Goal: Task Accomplishment & Management: Complete application form

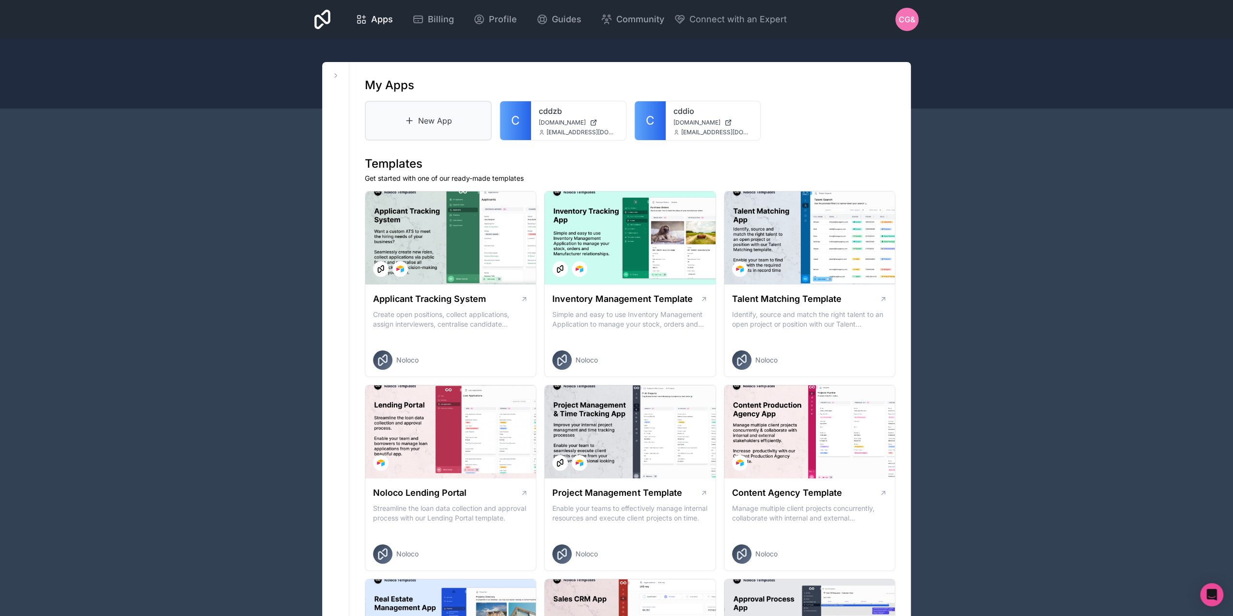
click at [425, 116] on link "New App" at bounding box center [428, 121] width 127 height 40
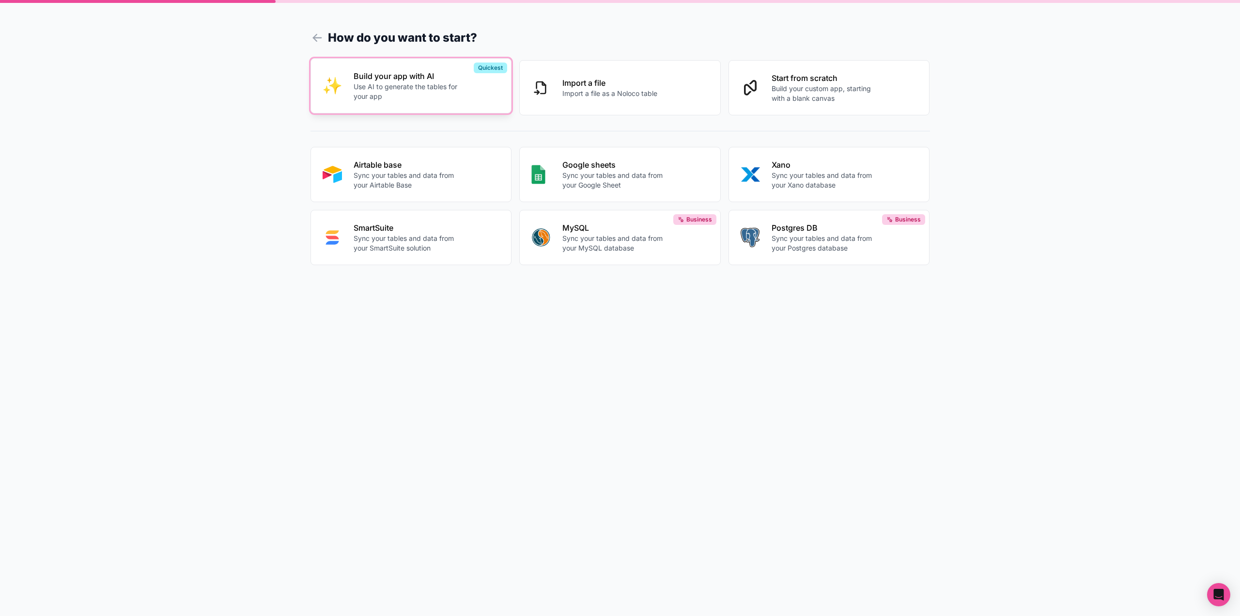
click at [434, 87] on p "Use AI to generate the tables for your app" at bounding box center [408, 91] width 108 height 19
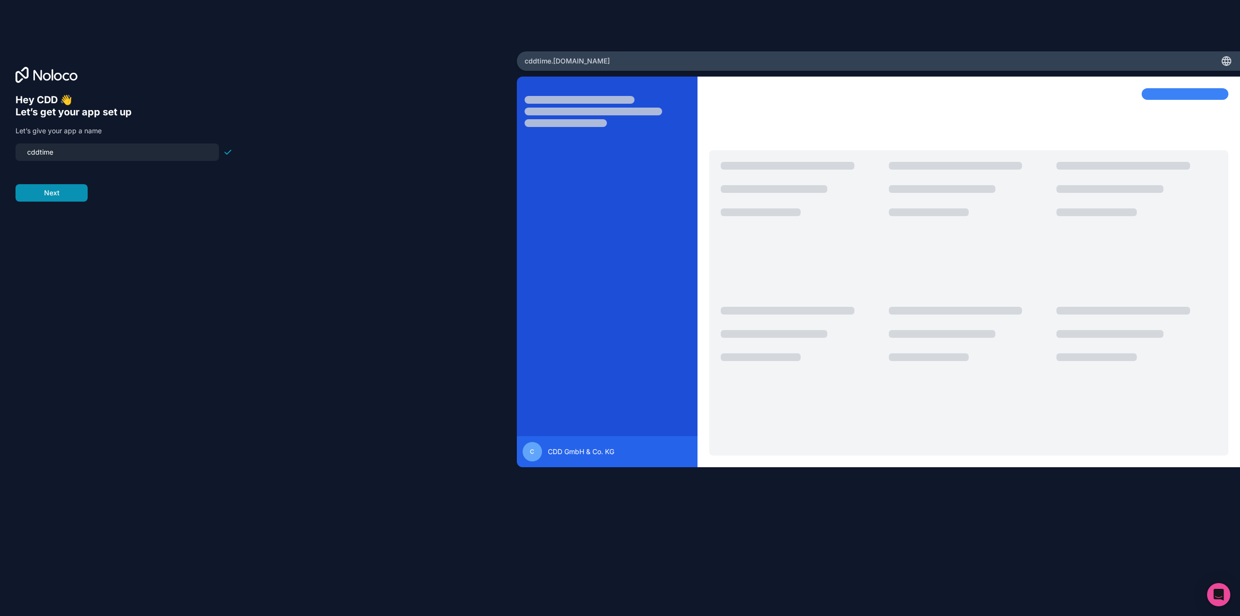
type input "cddtime"
click at [40, 192] on button "Next" at bounding box center [52, 192] width 72 height 17
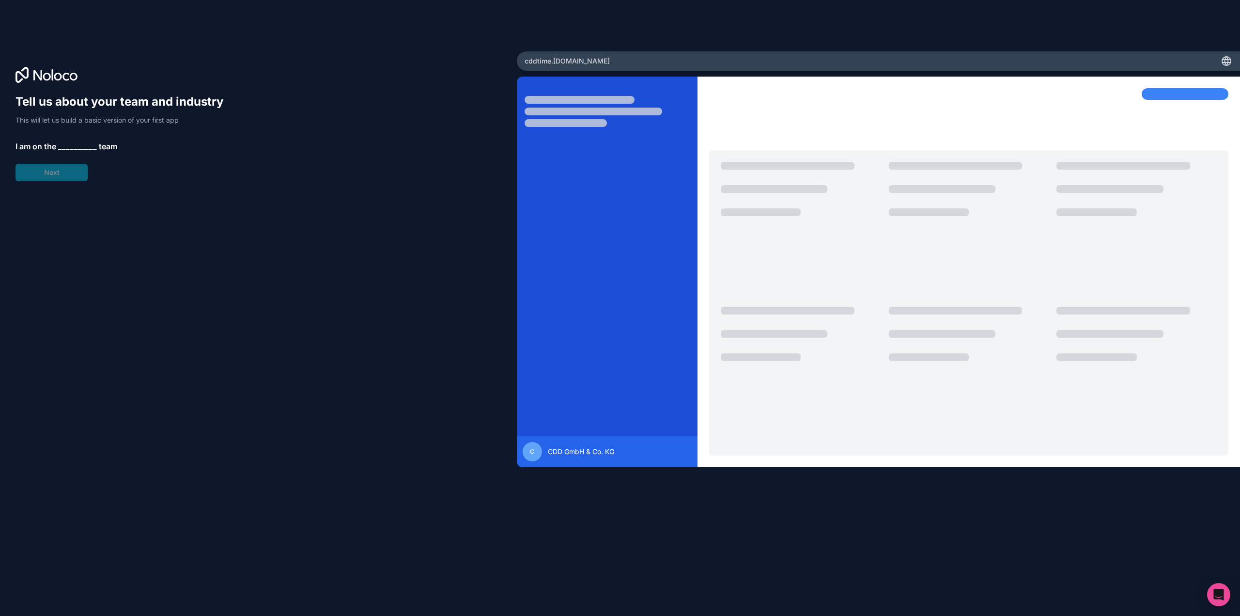
click at [70, 142] on span "__________" at bounding box center [77, 146] width 39 height 12
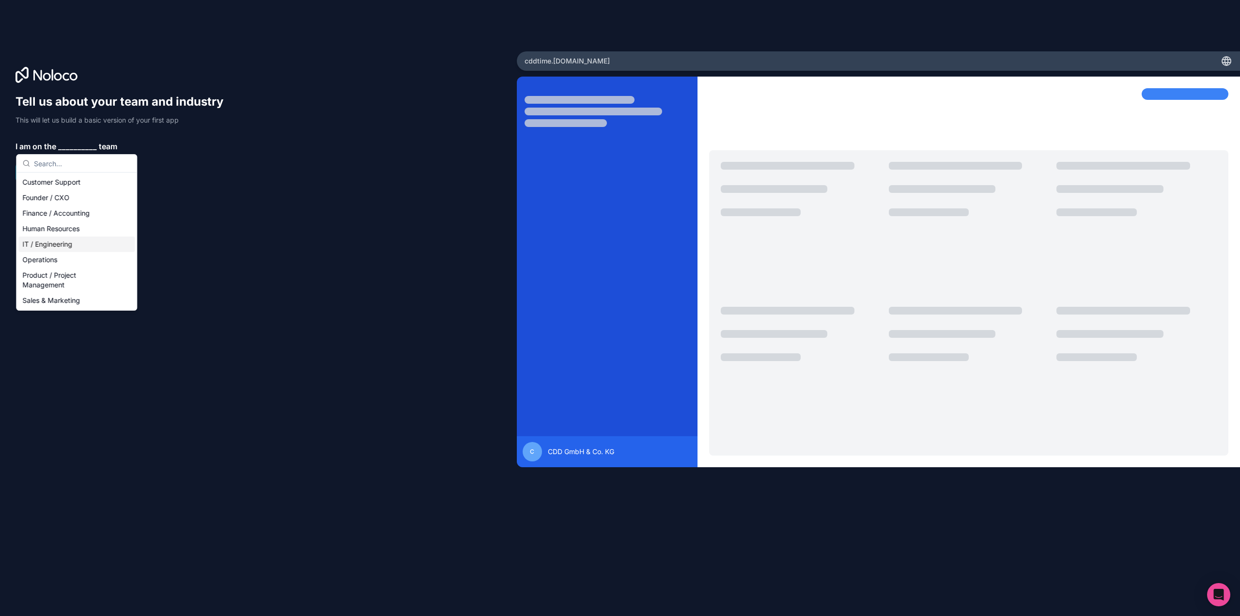
click at [50, 245] on div "IT / Engineering" at bounding box center [76, 244] width 116 height 16
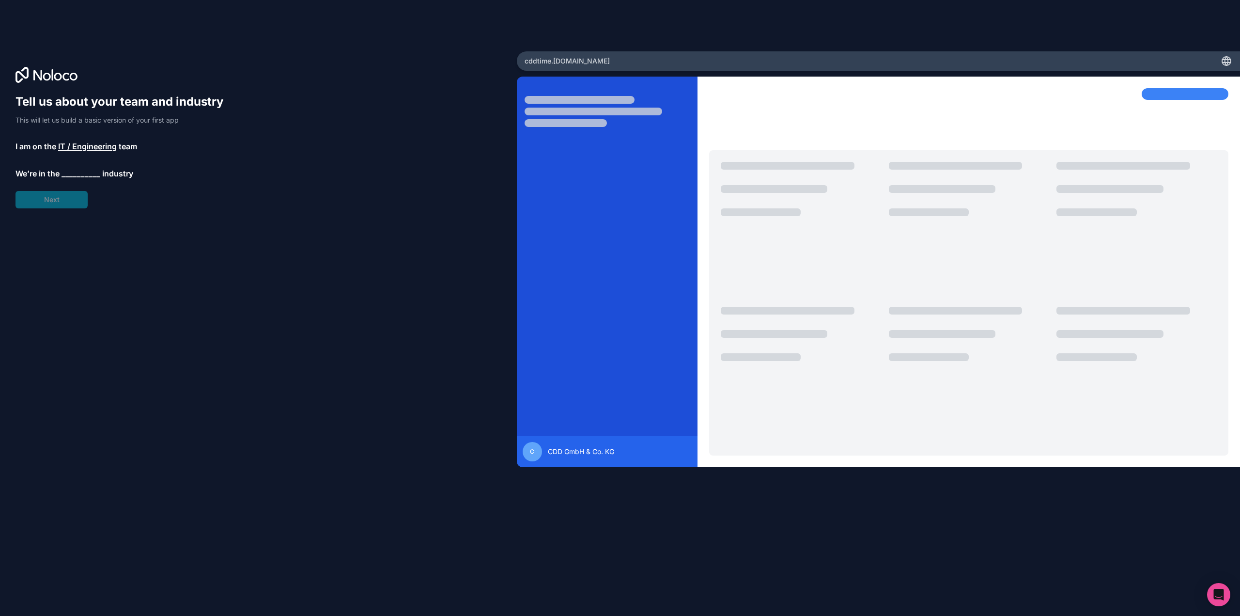
click at [68, 174] on span "__________" at bounding box center [81, 174] width 39 height 12
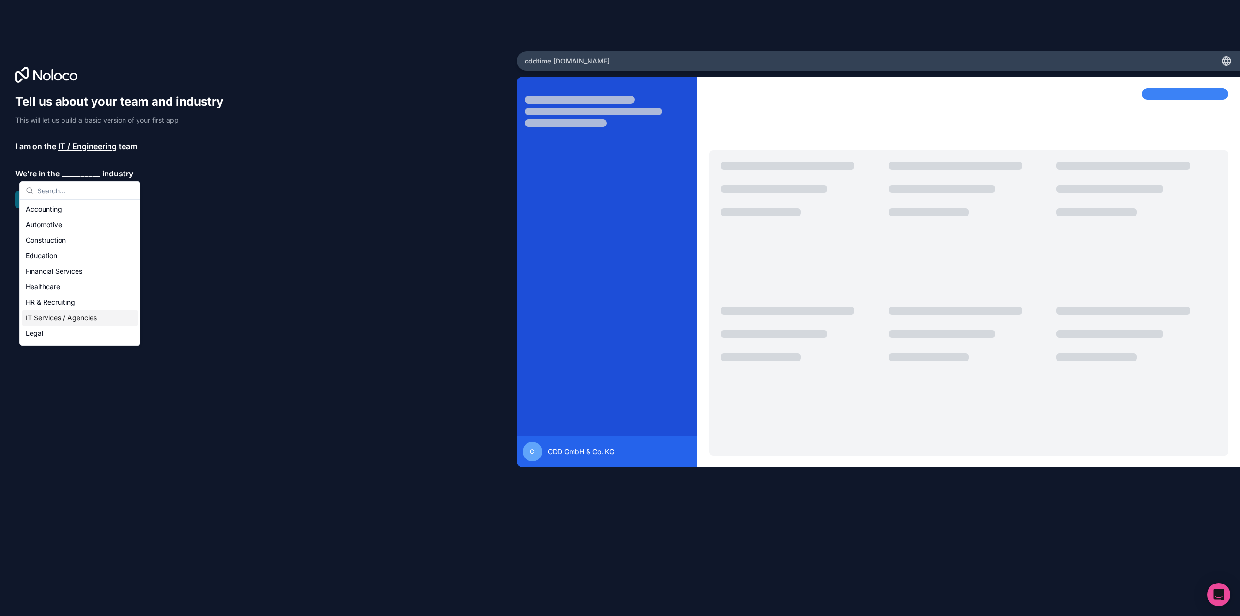
click at [71, 318] on div "IT Services / Agencies" at bounding box center [80, 318] width 116 height 16
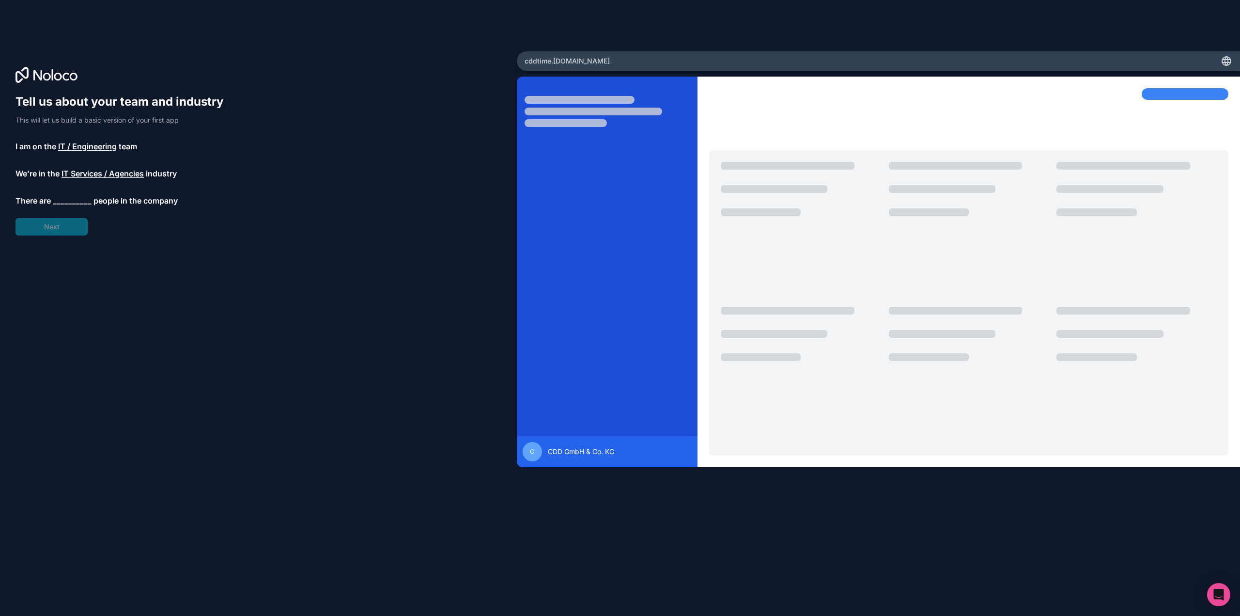
click at [76, 147] on span "IT / Engineering" at bounding box center [87, 146] width 59 height 12
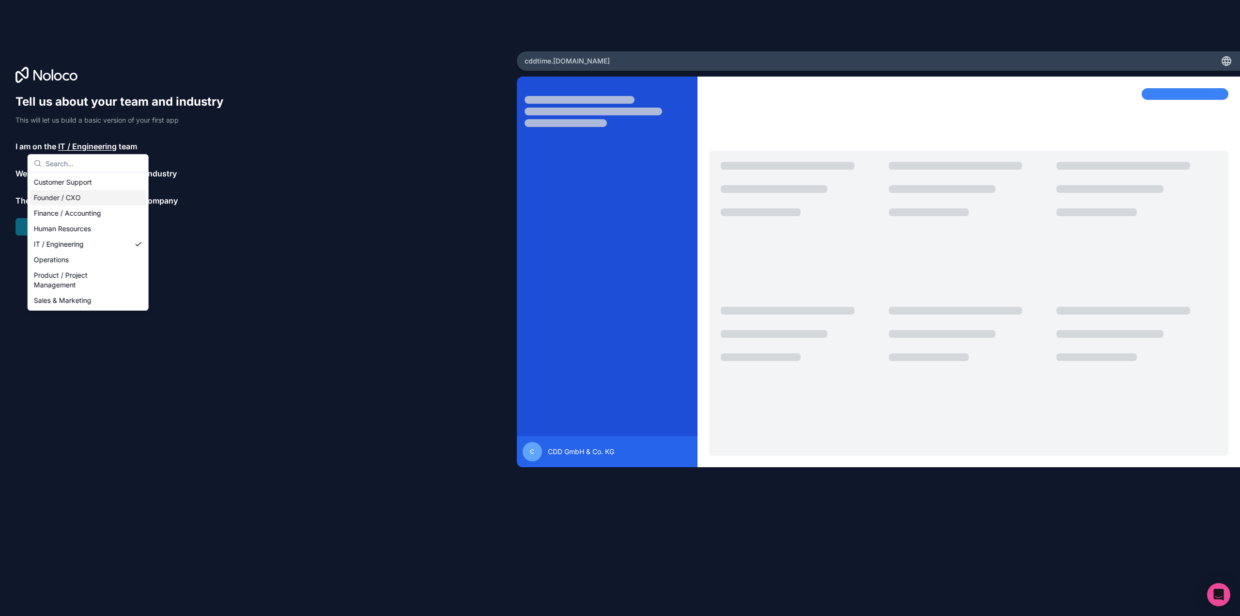
click at [70, 197] on div "Founder / CXO" at bounding box center [88, 198] width 116 height 16
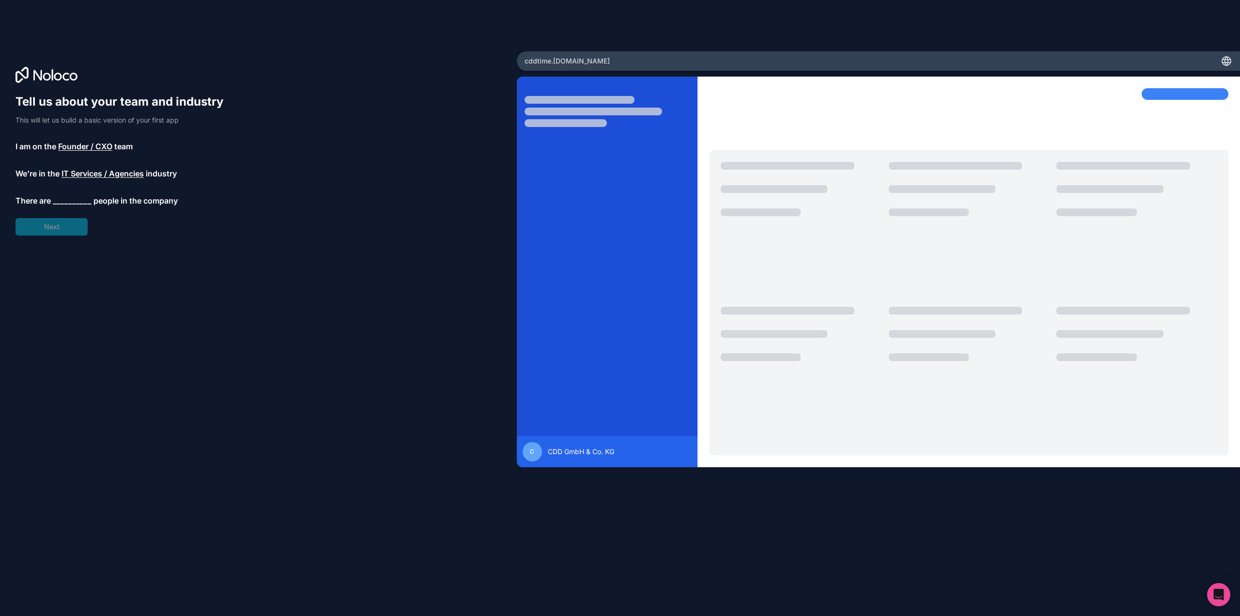
click at [69, 200] on span "__________" at bounding box center [72, 201] width 39 height 12
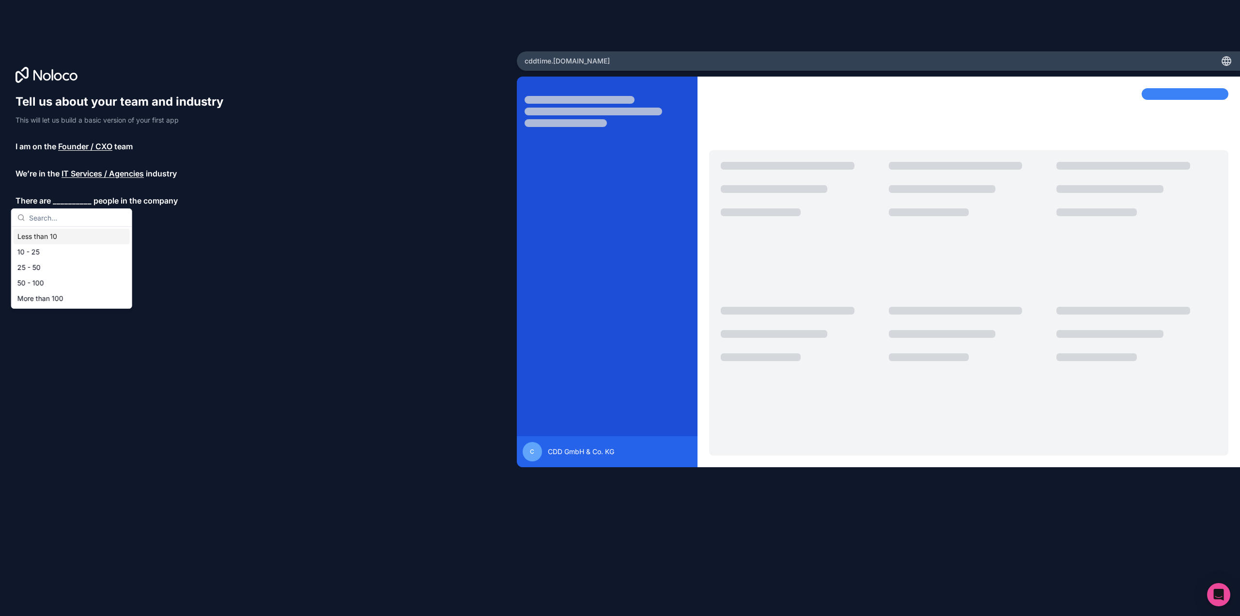
click at [57, 236] on div "Less than 10" at bounding box center [72, 237] width 116 height 16
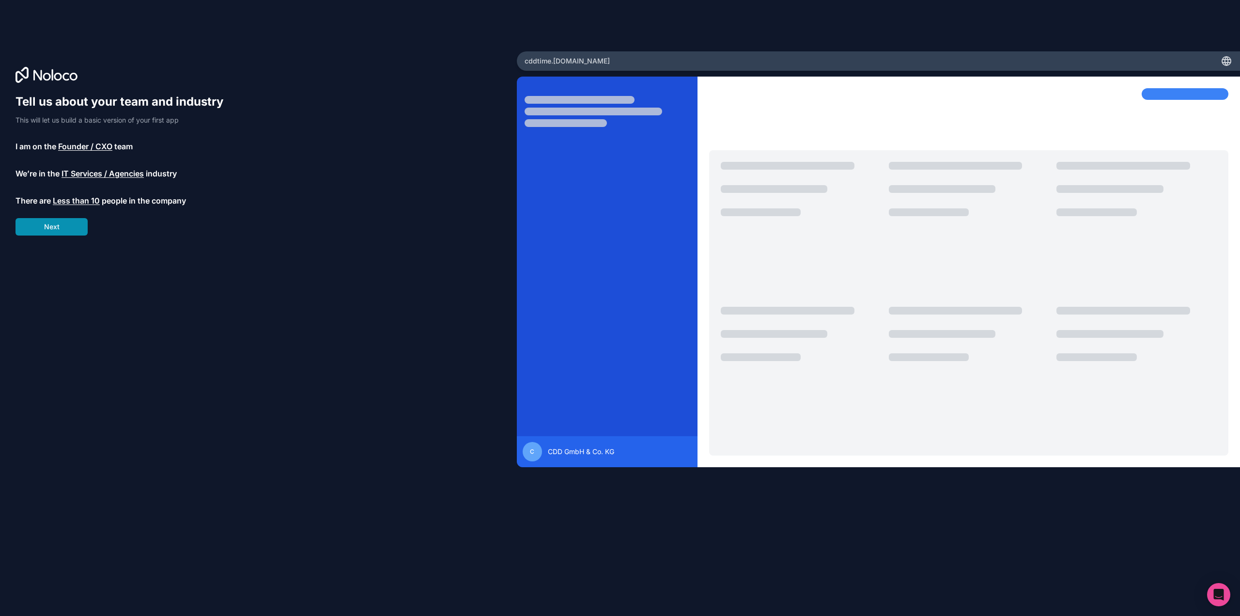
click at [69, 229] on button "Next" at bounding box center [52, 226] width 72 height 17
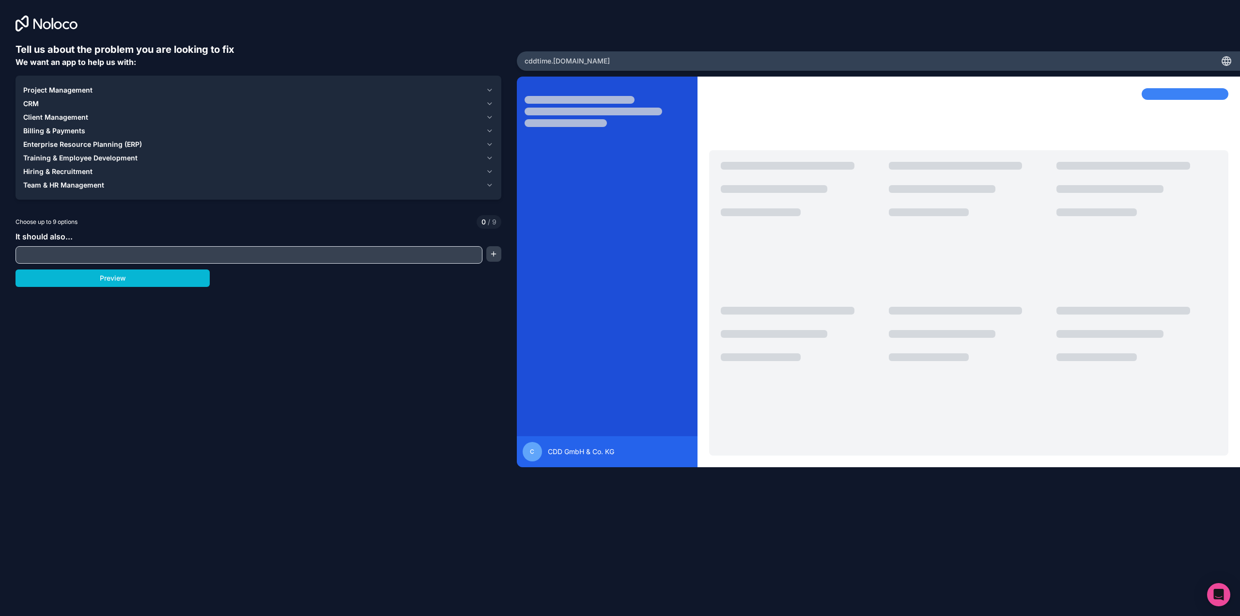
click at [64, 254] on input "text" at bounding box center [249, 255] width 462 height 14
type input "Arbeitszeitenerfassung"
click at [497, 255] on button "button" at bounding box center [493, 254] width 15 height 16
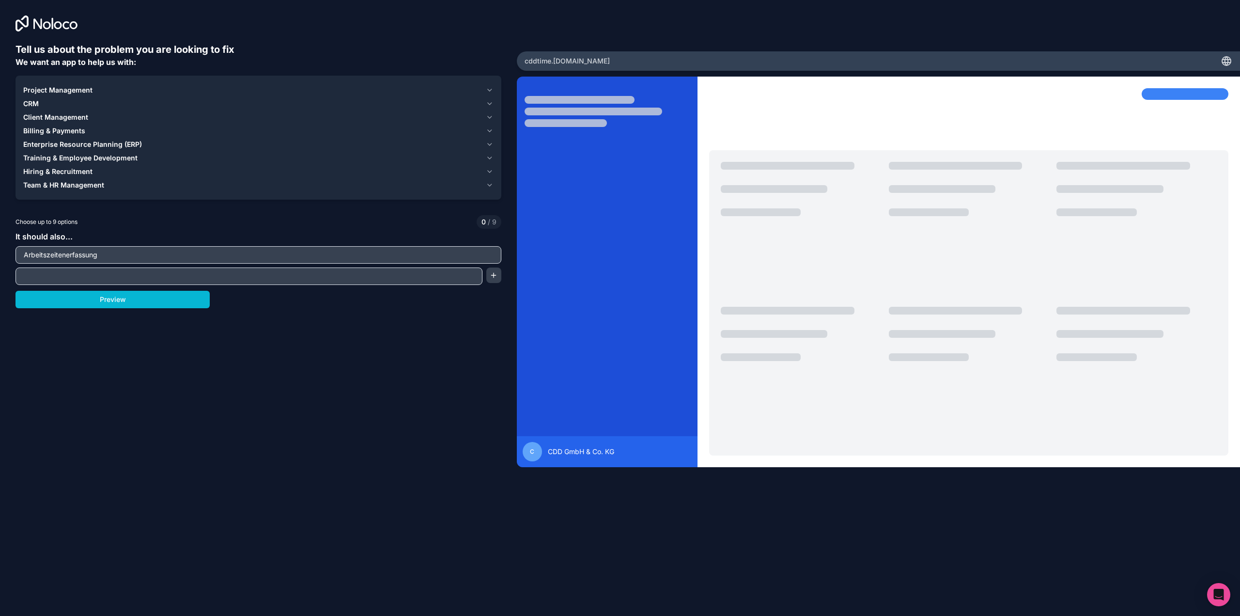
click at [96, 277] on input "text" at bounding box center [249, 276] width 462 height 14
type input "projektzeiterfassung"
click at [493, 276] on button "button" at bounding box center [493, 275] width 15 height 16
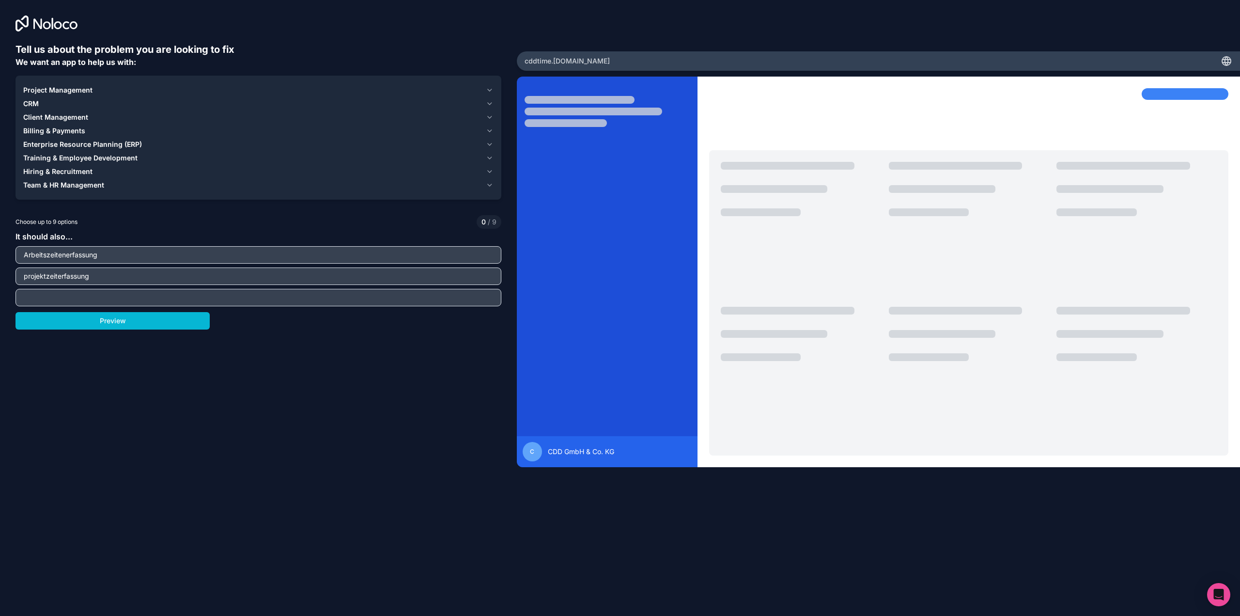
click at [109, 302] on input "text" at bounding box center [258, 298] width 481 height 14
click at [333, 349] on div "Tell us about the problem you are looking to fix We want an app to help us with…" at bounding box center [259, 270] width 486 height 455
drag, startPoint x: 34, startPoint y: 296, endPoint x: -38, endPoint y: 294, distance: 71.7
click at [0, 294] on html "Tell us about the problem you are looking to fix We want an app to help us with…" at bounding box center [620, 308] width 1240 height 616
type input "Urlaubplanung"
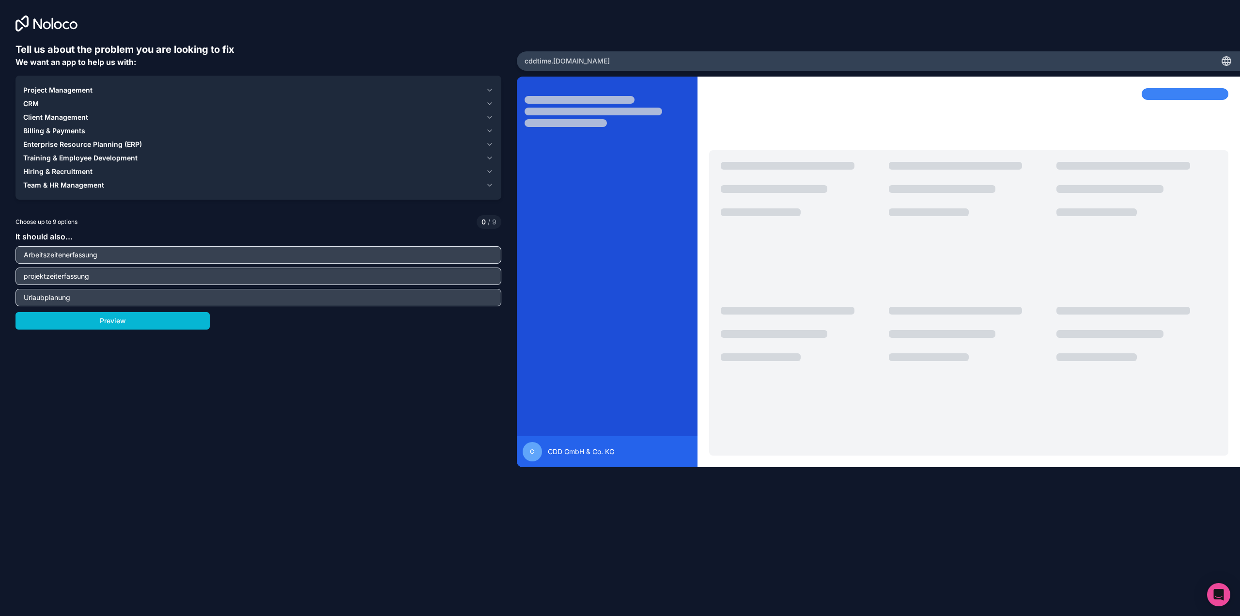
click at [332, 384] on div "Tell us about the problem you are looking to fix We want an app to help us with…" at bounding box center [259, 270] width 486 height 455
click at [165, 325] on button "Preview" at bounding box center [113, 320] width 194 height 17
click at [489, 90] on icon "button" at bounding box center [490, 90] width 4 height 2
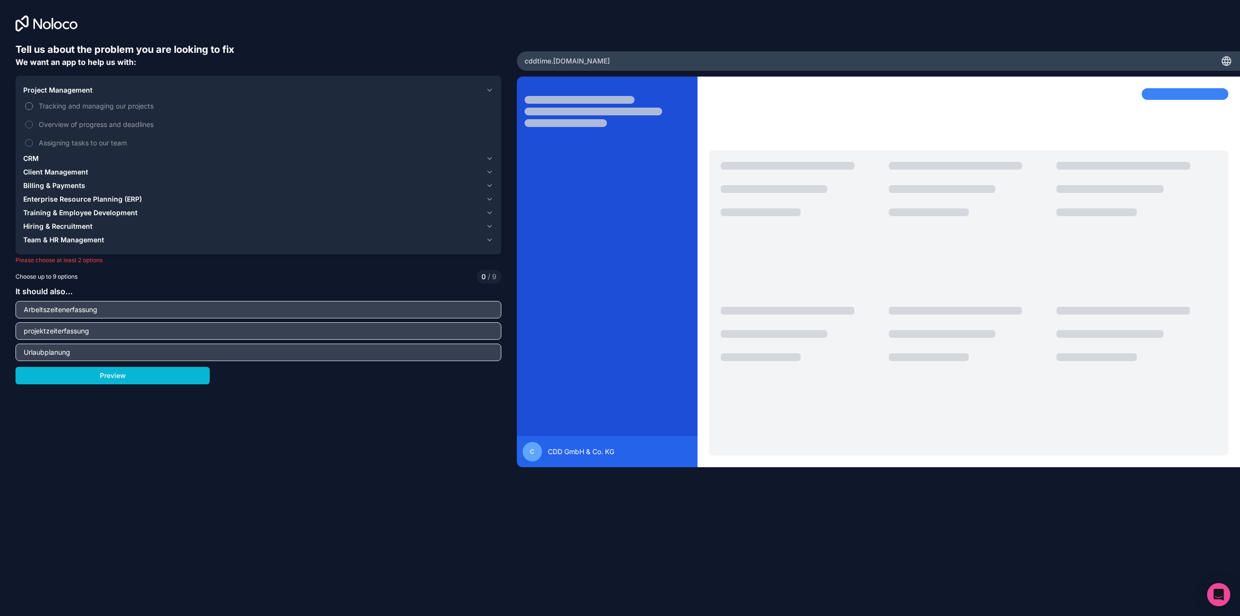
click at [93, 107] on span "Tracking and managing our projects" at bounding box center [265, 106] width 453 height 10
click at [33, 107] on button "Tracking and managing our projects" at bounding box center [29, 106] width 8 height 8
click at [63, 141] on span "Assigning tasks to our team" at bounding box center [265, 143] width 453 height 10
click at [33, 141] on button "Assigning tasks to our team" at bounding box center [29, 143] width 8 height 8
click at [76, 124] on span "Overview of progress and deadlines" at bounding box center [265, 124] width 453 height 10
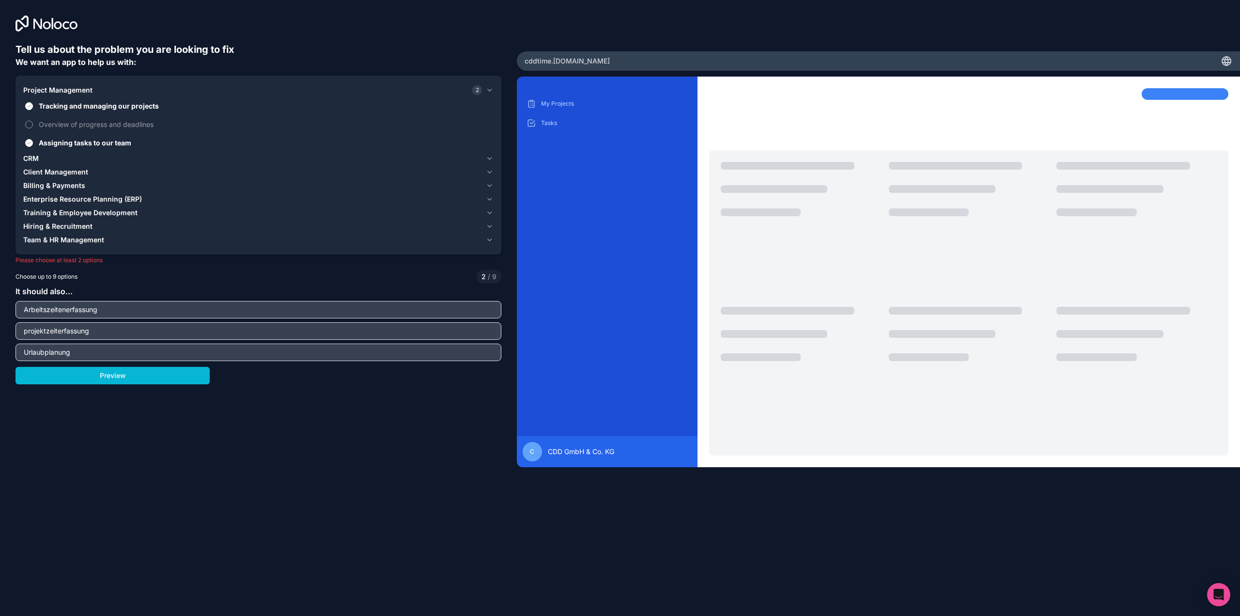
click at [33, 124] on button "Overview of progress and deadlines" at bounding box center [29, 125] width 8 height 8
click at [76, 124] on span "Overview of progress and deadlines" at bounding box center [265, 124] width 453 height 10
click at [33, 124] on button "Overview of progress and deadlines" at bounding box center [29, 125] width 8 height 8
click at [33, 156] on span "CRM" at bounding box center [31, 159] width 16 height 10
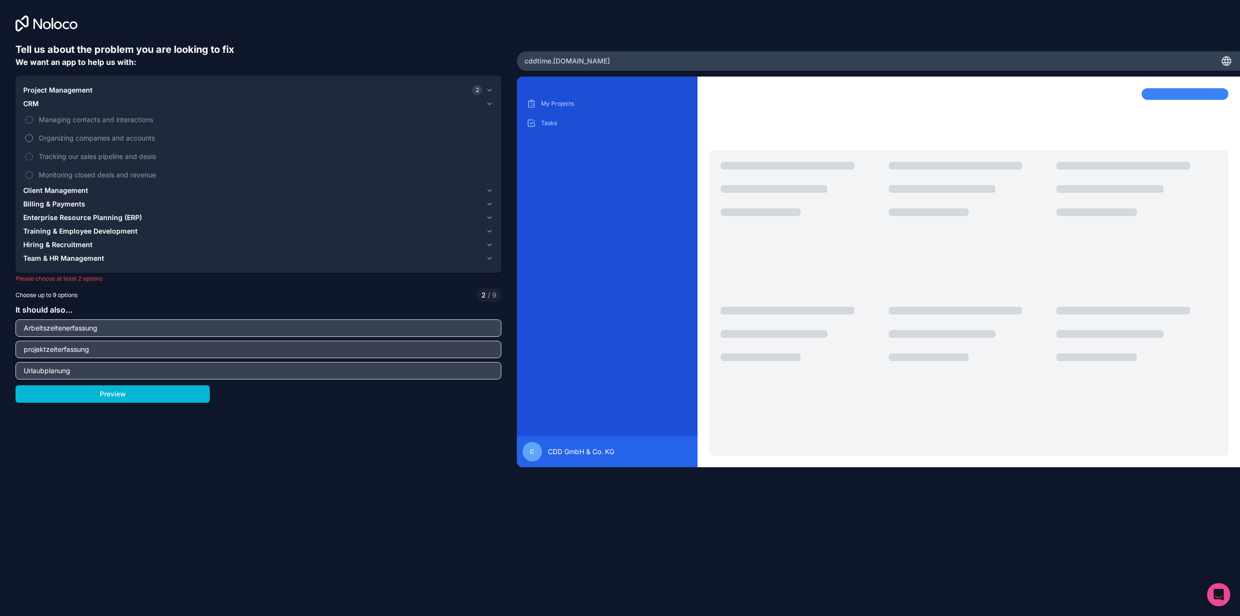
click at [93, 140] on span "Organizing companies and accounts" at bounding box center [265, 138] width 453 height 10
click at [33, 140] on button "Organizing companies and accounts" at bounding box center [29, 138] width 8 height 8
click at [82, 138] on span "Organizing companies and accounts" at bounding box center [265, 138] width 453 height 10
click at [33, 138] on button "Organizing companies and accounts" at bounding box center [29, 138] width 8 height 8
click at [91, 118] on span "Managing contacts and interactions" at bounding box center [265, 119] width 453 height 10
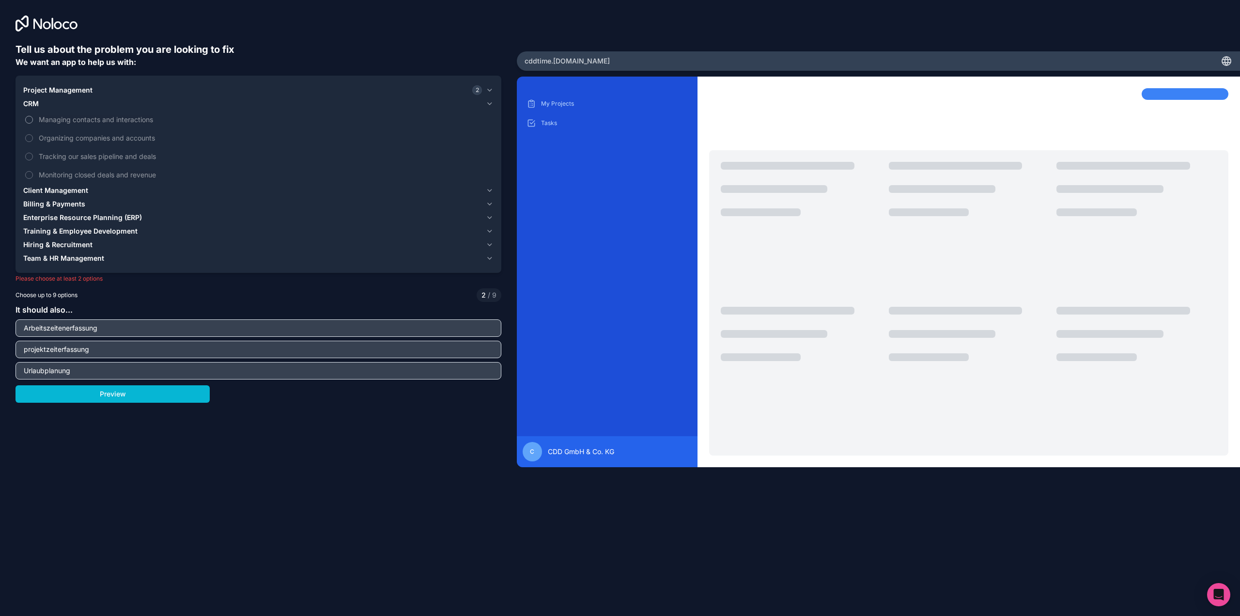
click at [33, 118] on button "Managing contacts and interactions" at bounding box center [29, 120] width 8 height 8
click at [91, 118] on span "Managing contacts and interactions" at bounding box center [265, 119] width 453 height 10
click at [33, 118] on button "Managing contacts and interactions" at bounding box center [29, 120] width 8 height 8
click at [58, 188] on span "Client Management" at bounding box center [55, 191] width 65 height 10
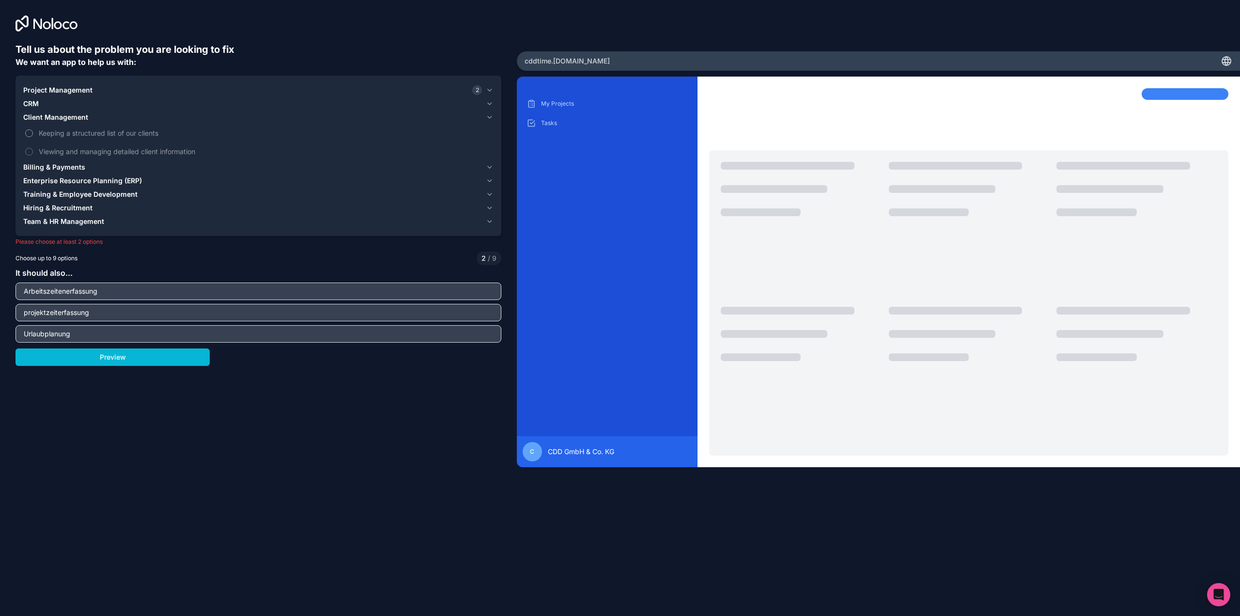
click at [113, 134] on span "Keeping a structured list of our clients" at bounding box center [265, 133] width 453 height 10
click at [33, 134] on button "Keeping a structured list of our clients" at bounding box center [29, 133] width 8 height 8
click at [111, 134] on span "Keeping a structured list of our clients" at bounding box center [265, 133] width 453 height 10
click at [33, 134] on button "Keeping a structured list of our clients" at bounding box center [29, 133] width 8 height 8
click at [99, 155] on span "Viewing and managing detailed client information" at bounding box center [265, 151] width 453 height 10
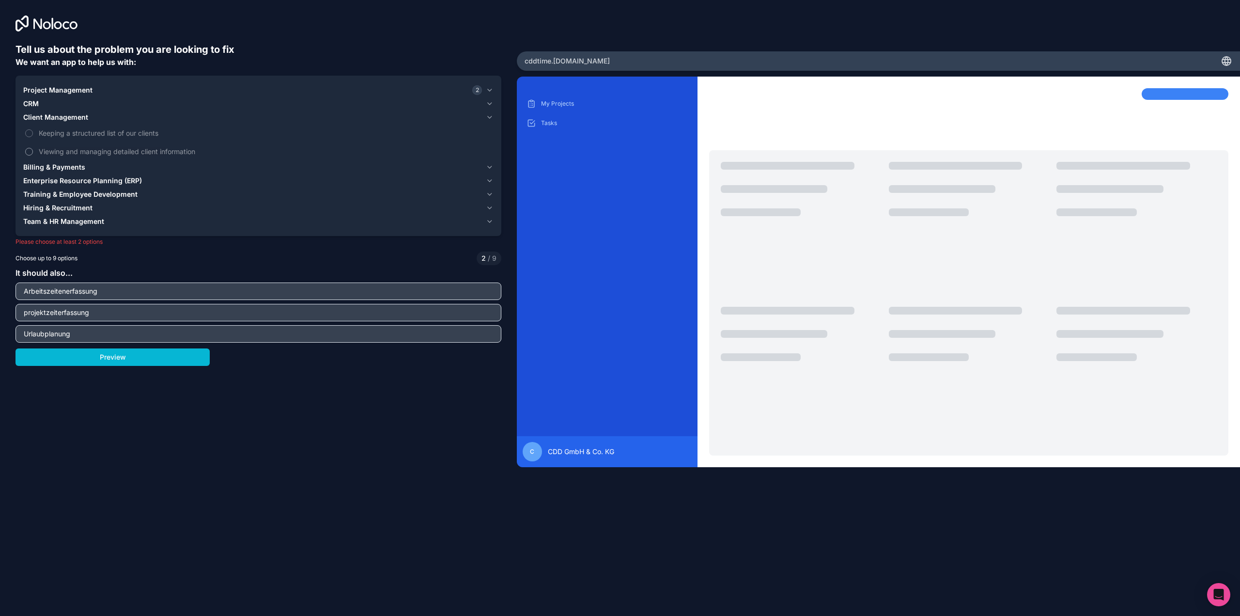
click at [33, 155] on button "Viewing and managing detailed client information" at bounding box center [29, 152] width 8 height 8
click at [102, 153] on span "Viewing and managing detailed client information" at bounding box center [265, 151] width 453 height 10
click at [33, 153] on button "Viewing and managing detailed client information" at bounding box center [29, 152] width 8 height 8
click at [50, 166] on span "Billing & Payments" at bounding box center [54, 167] width 62 height 10
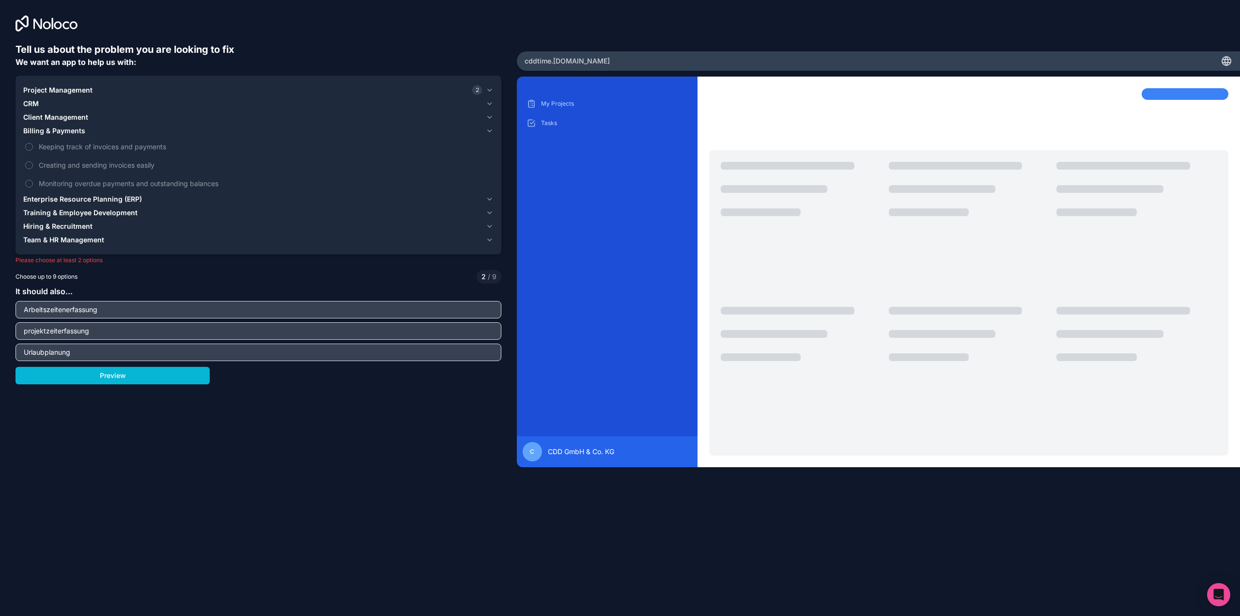
click at [84, 198] on span "Enterprise Resource Planning (ERP)" at bounding box center [82, 199] width 119 height 10
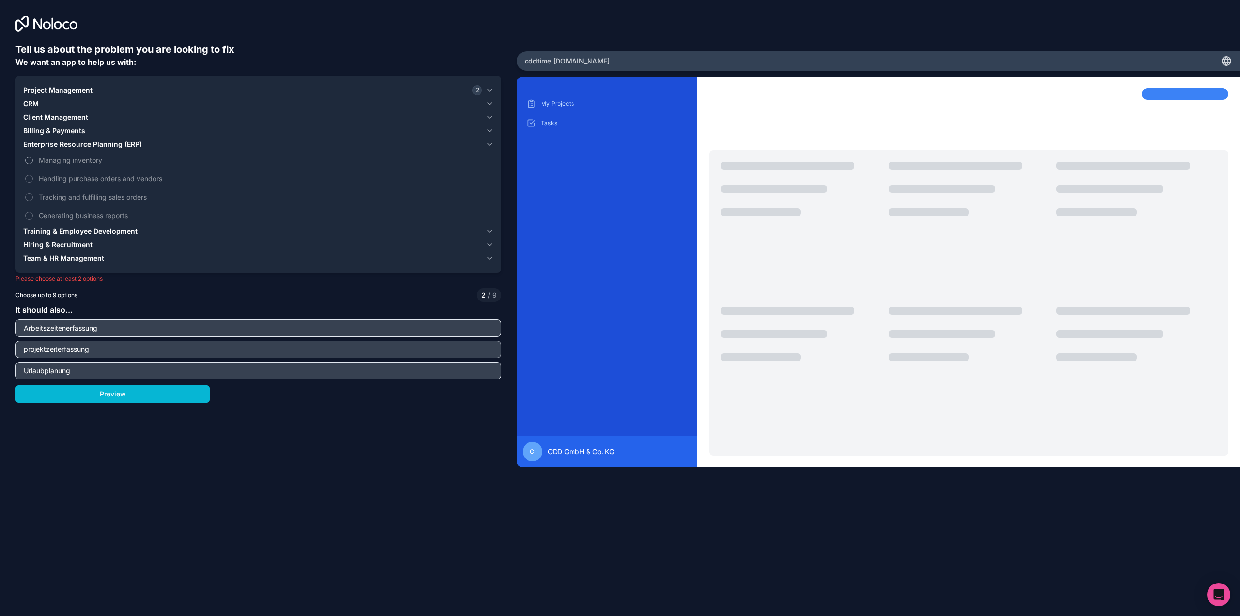
click at [85, 160] on span "Managing inventory" at bounding box center [265, 160] width 453 height 10
click at [33, 160] on button "Managing inventory" at bounding box center [29, 160] width 8 height 8
click at [33, 105] on span "CRM" at bounding box center [31, 104] width 16 height 10
click at [99, 139] on span "Organizing companies and accounts" at bounding box center [265, 138] width 453 height 10
click at [33, 139] on button "Organizing companies and accounts" at bounding box center [29, 138] width 8 height 8
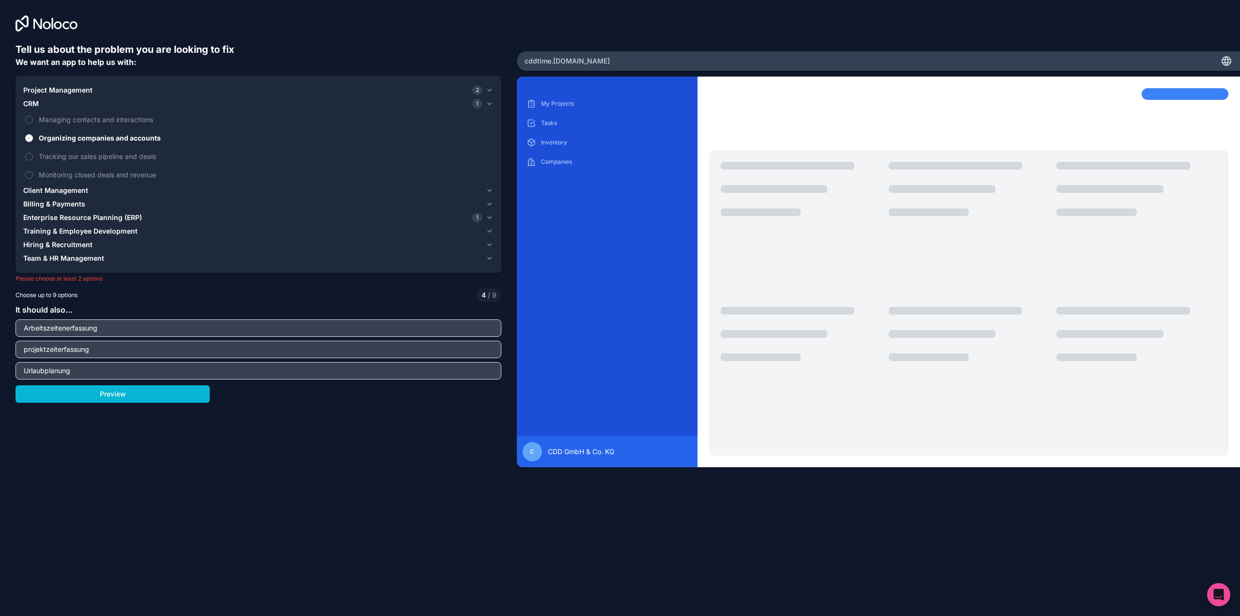
click at [72, 217] on span "Enterprise Resource Planning (ERP)" at bounding box center [82, 218] width 119 height 10
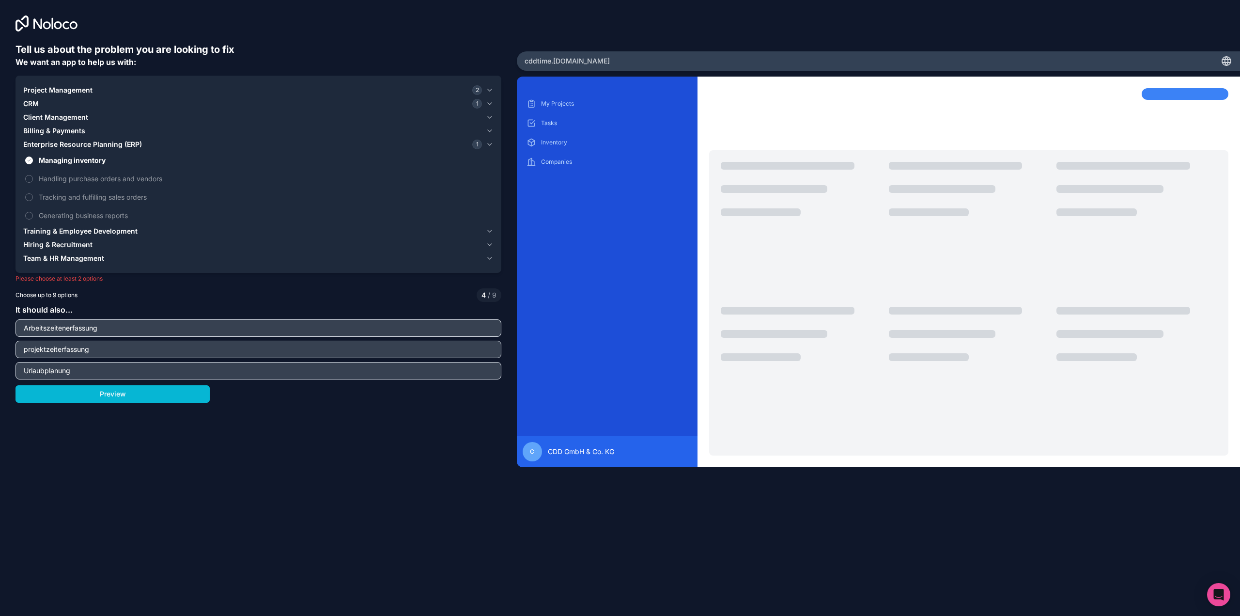
click at [62, 229] on span "Training & Employee Development" at bounding box center [80, 231] width 114 height 10
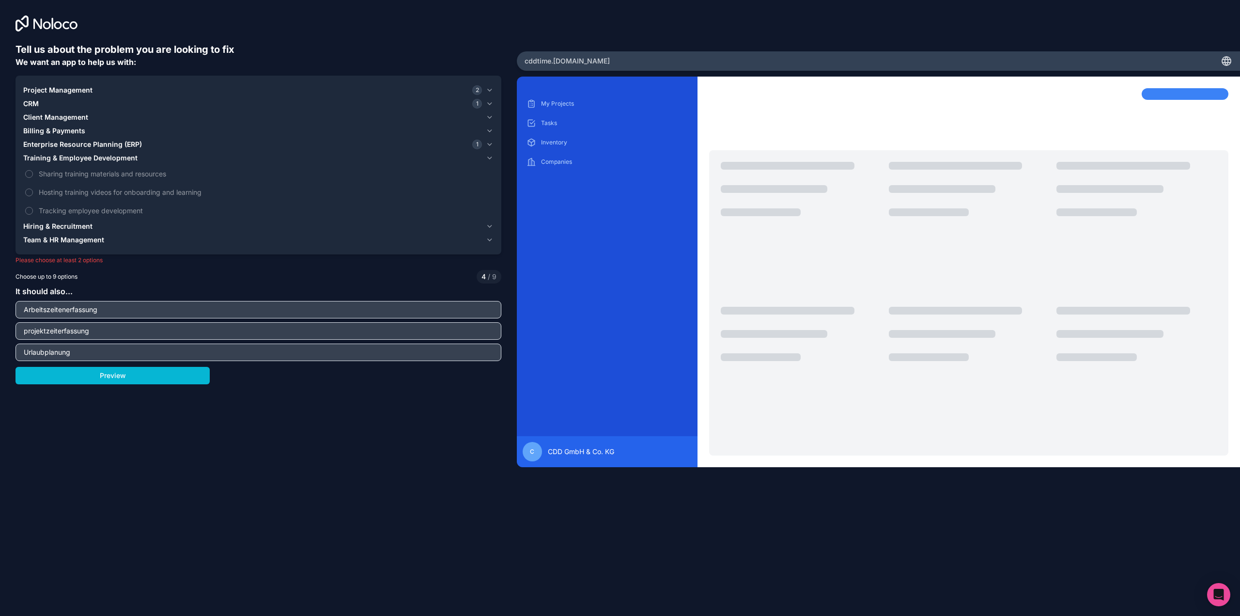
click at [62, 225] on span "Hiring & Recruitment" at bounding box center [57, 226] width 69 height 10
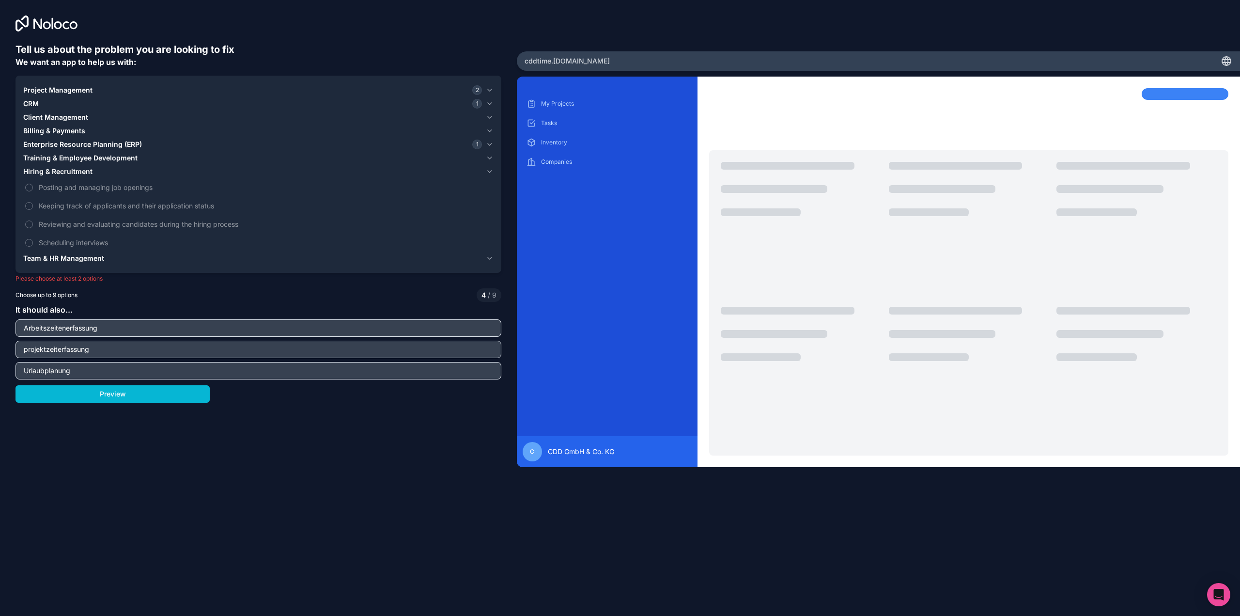
click at [62, 260] on span "Team & HR Management" at bounding box center [63, 258] width 81 height 10
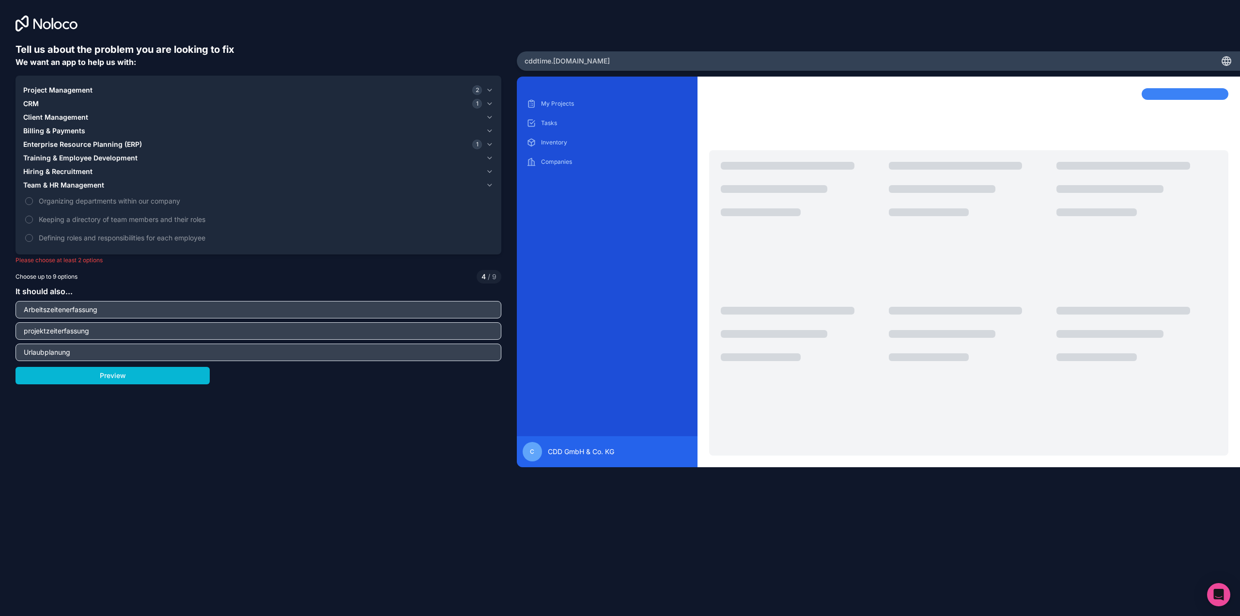
click at [62, 169] on span "Hiring & Recruitment" at bounding box center [57, 172] width 69 height 10
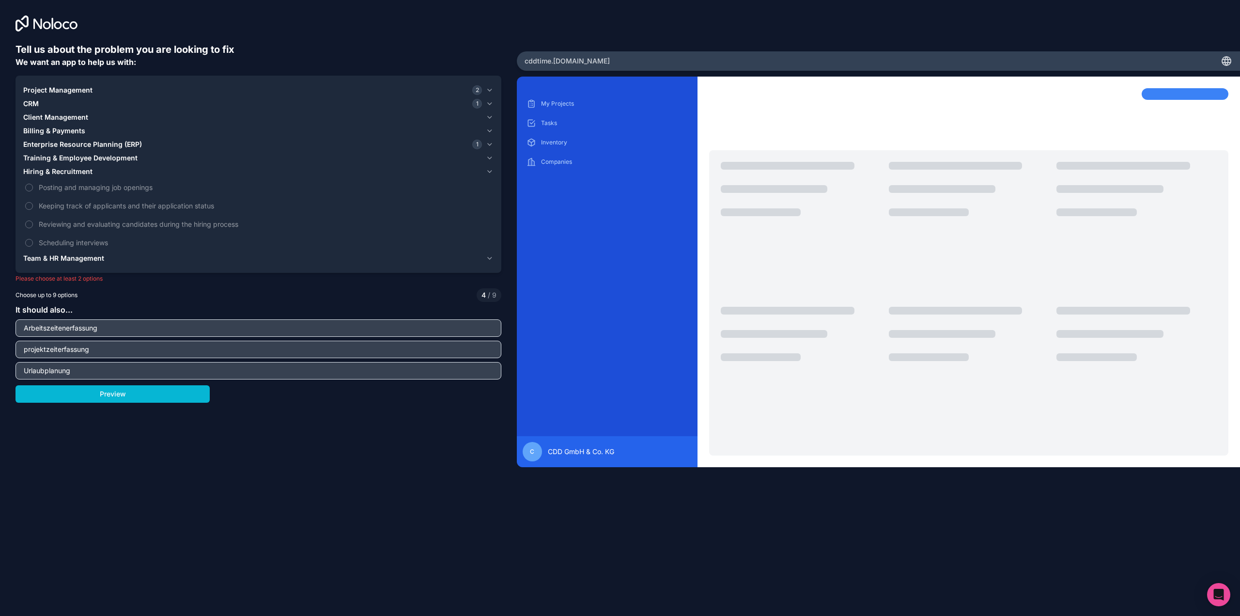
click at [74, 156] on span "Training & Employee Development" at bounding box center [80, 158] width 114 height 10
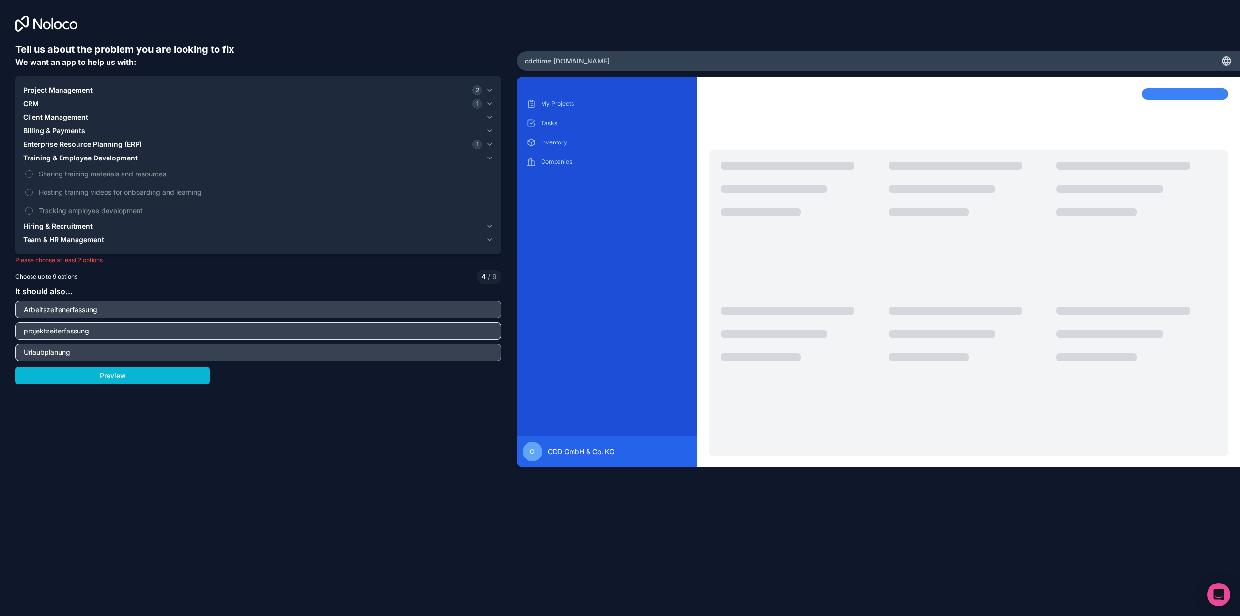
click at [85, 147] on span "Enterprise Resource Planning (ERP)" at bounding box center [82, 145] width 119 height 10
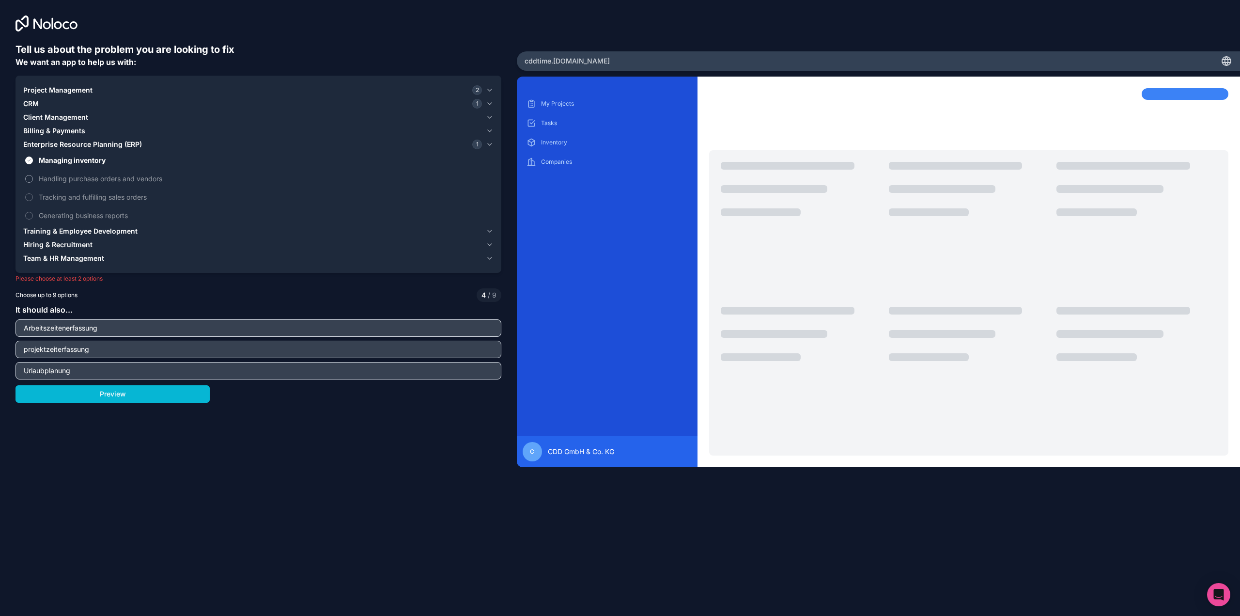
click at [88, 178] on span "Handling purchase orders and vendors" at bounding box center [265, 178] width 453 height 10
click at [33, 178] on button "Handling purchase orders and vendors" at bounding box center [29, 179] width 8 height 8
click at [134, 400] on button "Preview" at bounding box center [113, 393] width 194 height 17
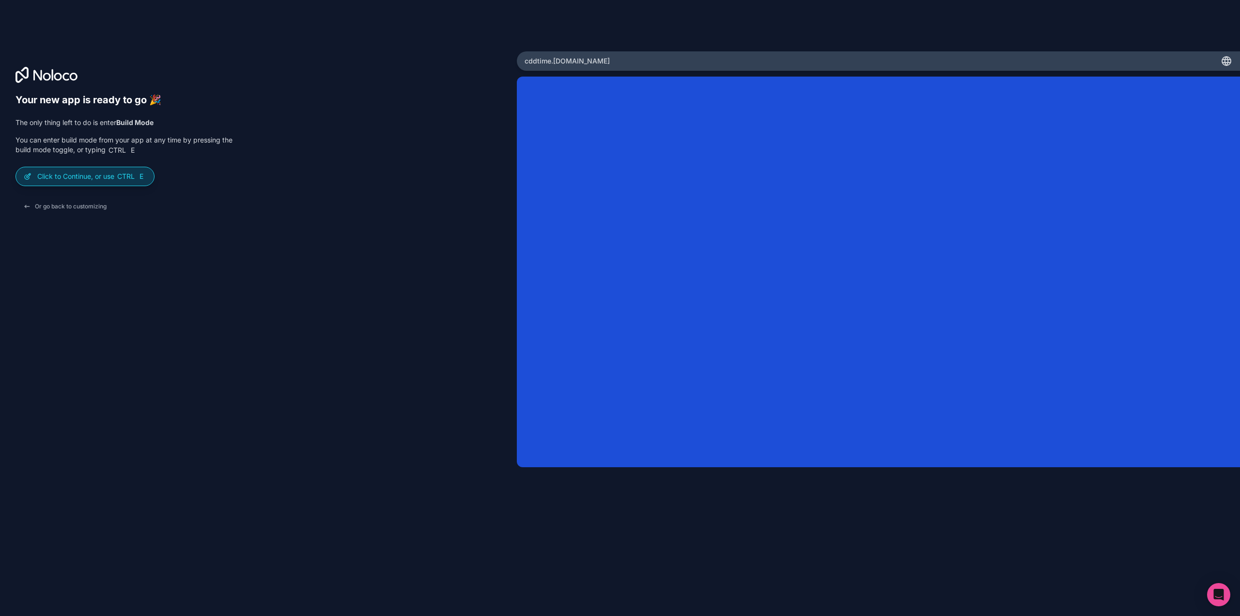
drag, startPoint x: 103, startPoint y: 177, endPoint x: 124, endPoint y: 184, distance: 22.1
click at [103, 177] on p "Click to Continue, or use Ctrl E" at bounding box center [91, 177] width 109 height 10
